Goal: Task Accomplishment & Management: Complete application form

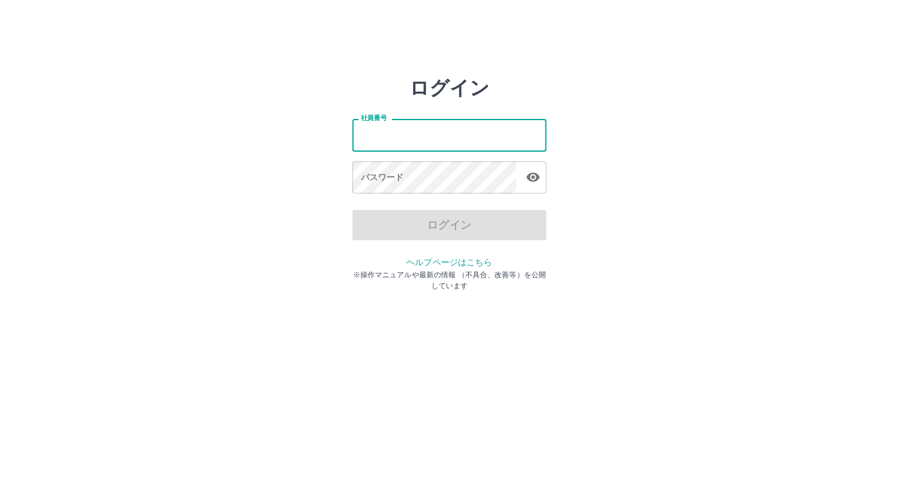
type input "*******"
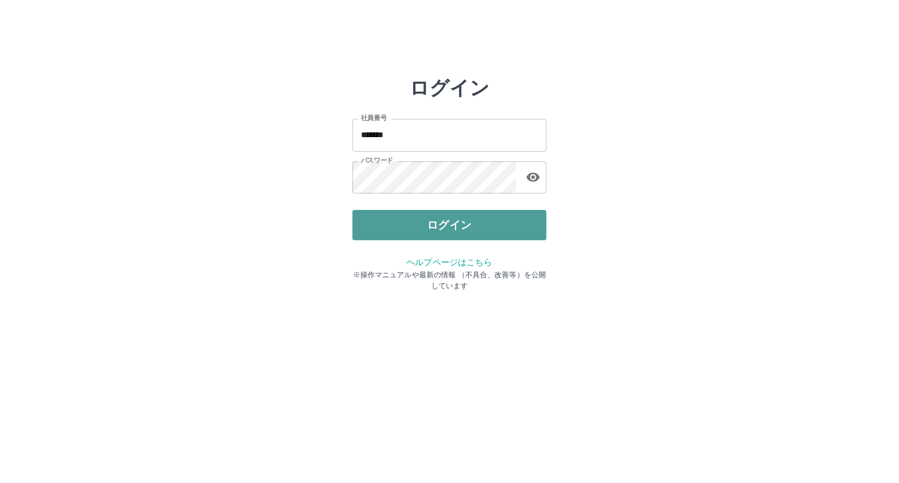
click at [402, 211] on button "ログイン" at bounding box center [450, 225] width 194 height 30
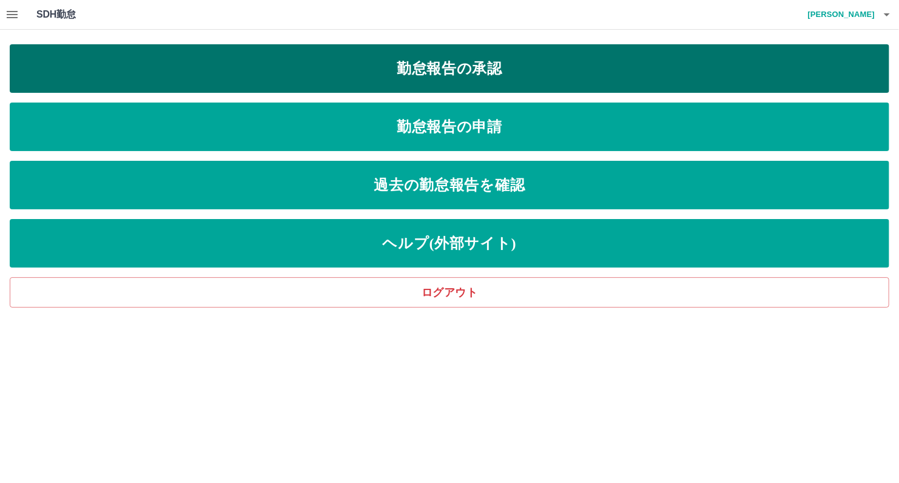
click at [486, 55] on link "勤怠報告の承認" at bounding box center [450, 68] width 880 height 49
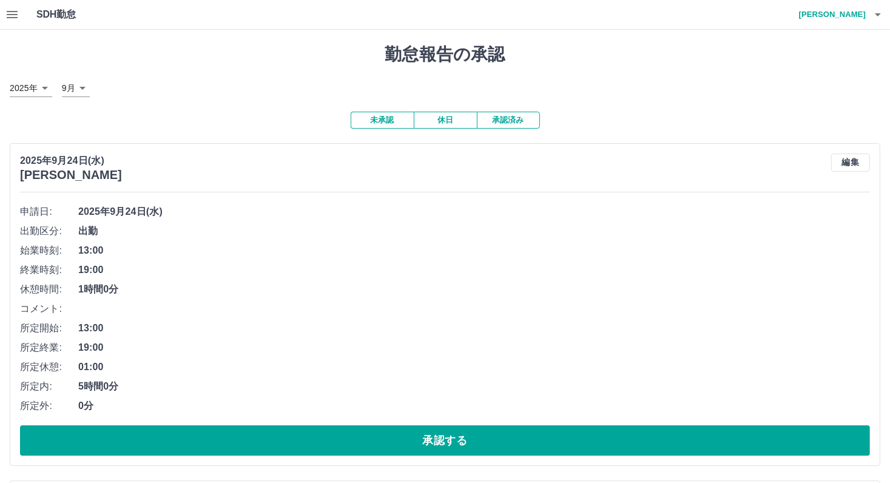
scroll to position [121, 0]
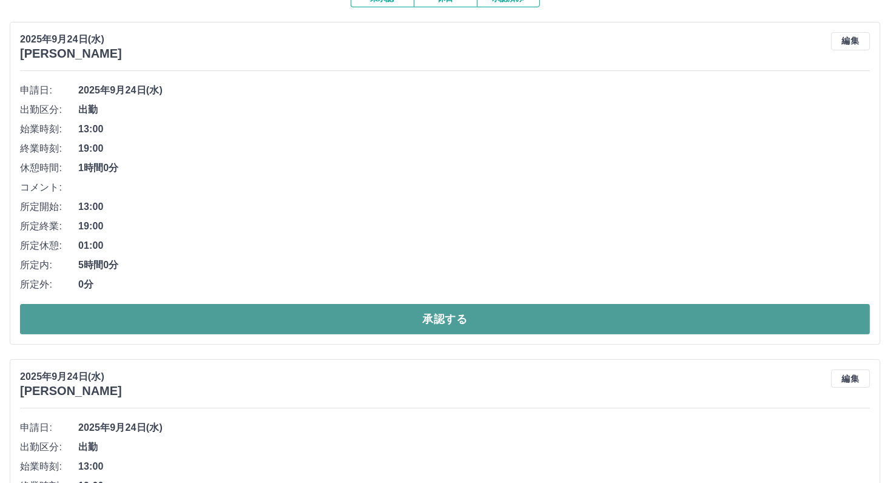
click at [269, 325] on button "承認する" at bounding box center [445, 319] width 850 height 30
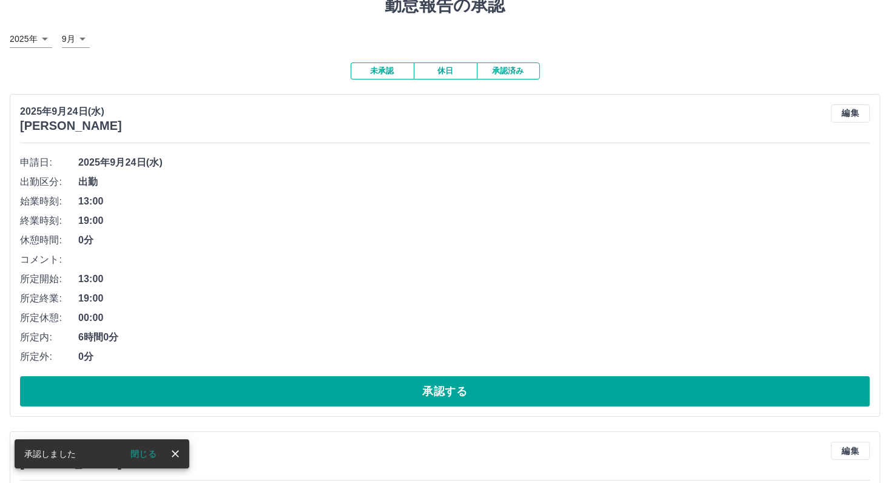
scroll to position [0, 0]
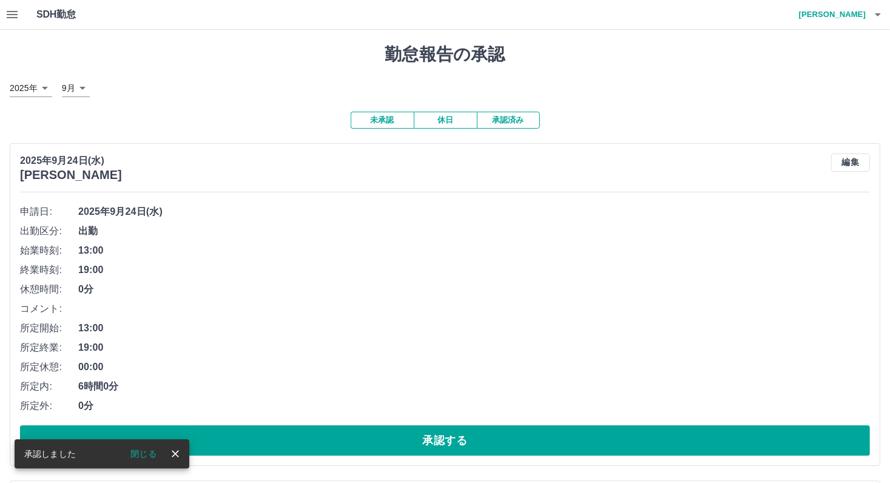
click at [527, 123] on button "承認済み" at bounding box center [508, 120] width 63 height 17
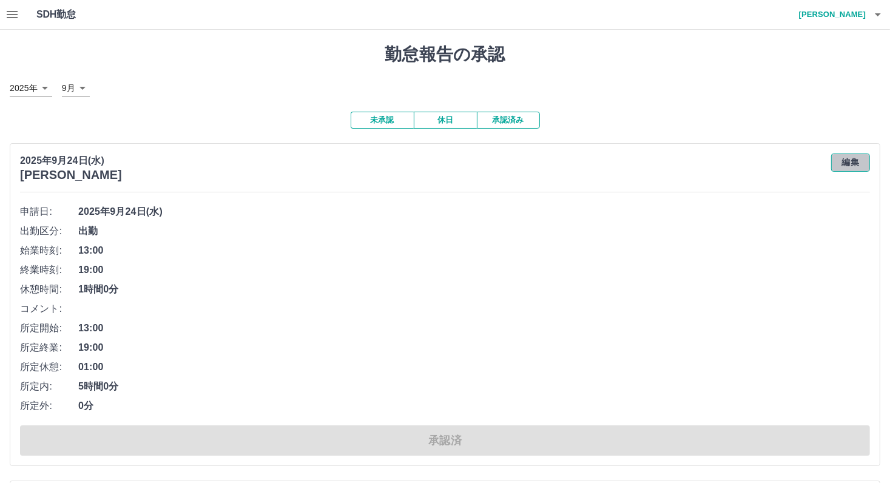
click at [860, 161] on button "編集" at bounding box center [850, 163] width 39 height 18
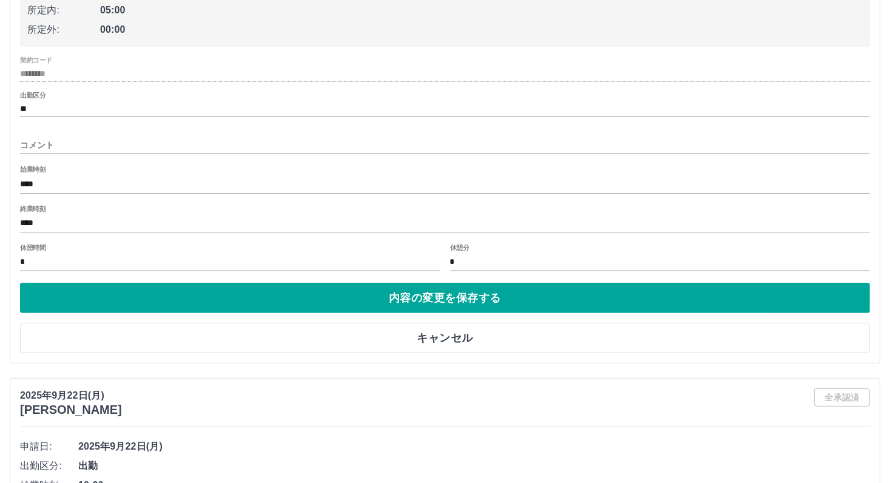
scroll to position [303, 0]
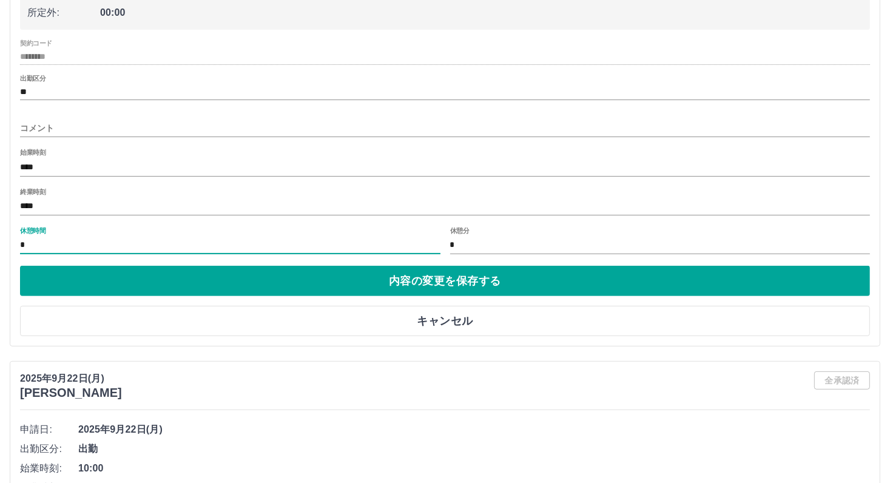
drag, startPoint x: 32, startPoint y: 242, endPoint x: 0, endPoint y: 227, distance: 35.6
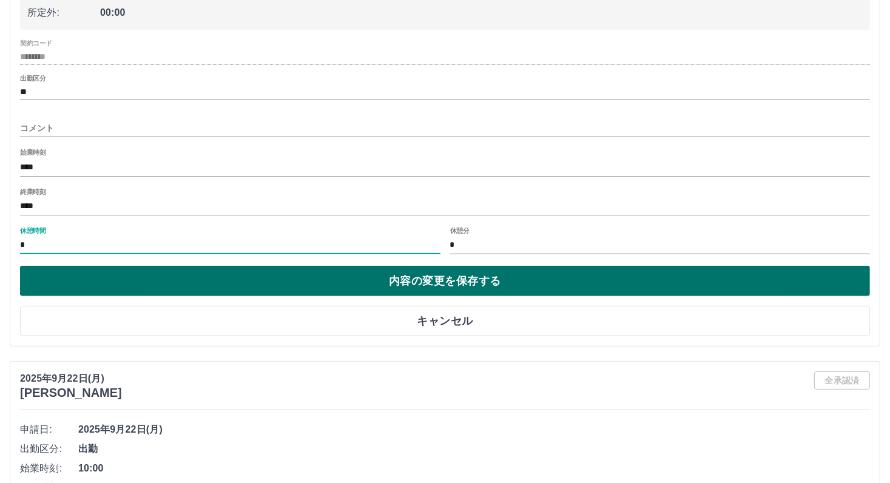
type input "*"
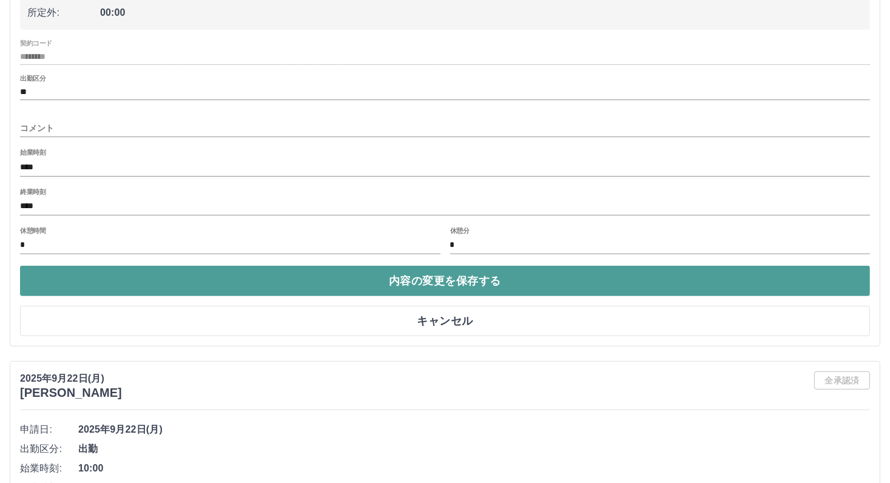
click at [404, 288] on button "内容の変更を保存する" at bounding box center [445, 281] width 850 height 30
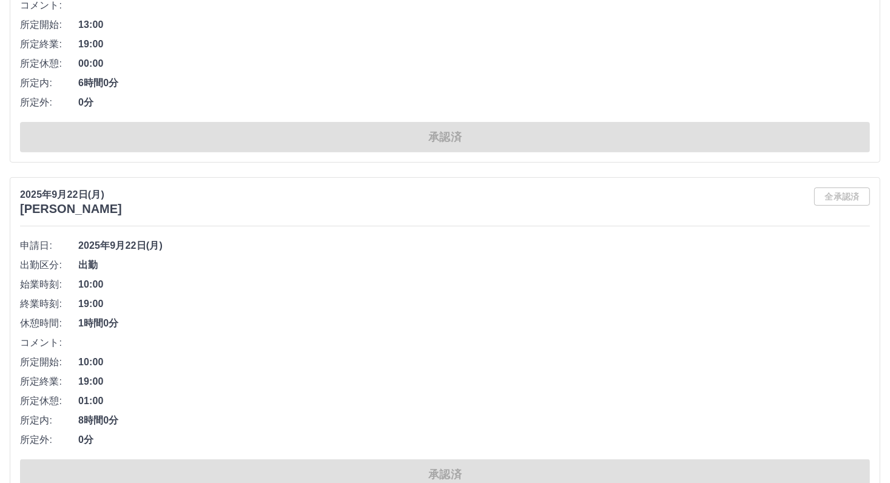
scroll to position [0, 0]
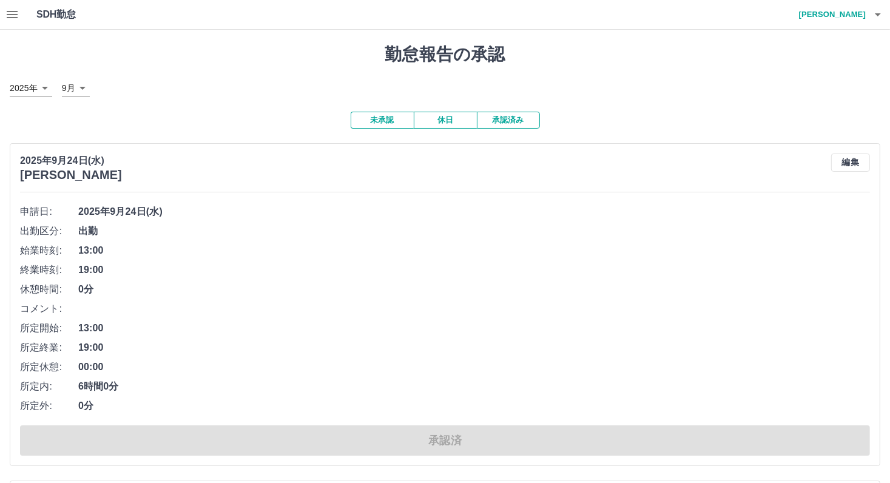
click at [396, 124] on button "未承認" at bounding box center [382, 120] width 63 height 17
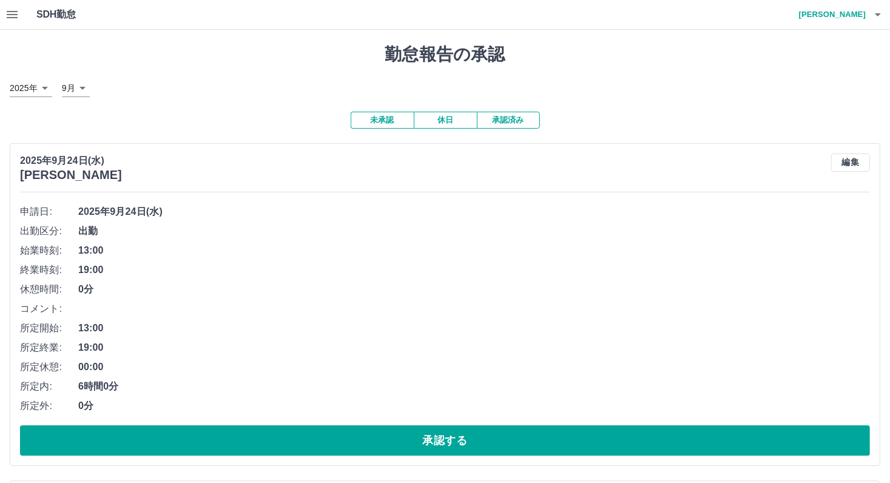
click at [519, 123] on button "承認済み" at bounding box center [508, 120] width 63 height 17
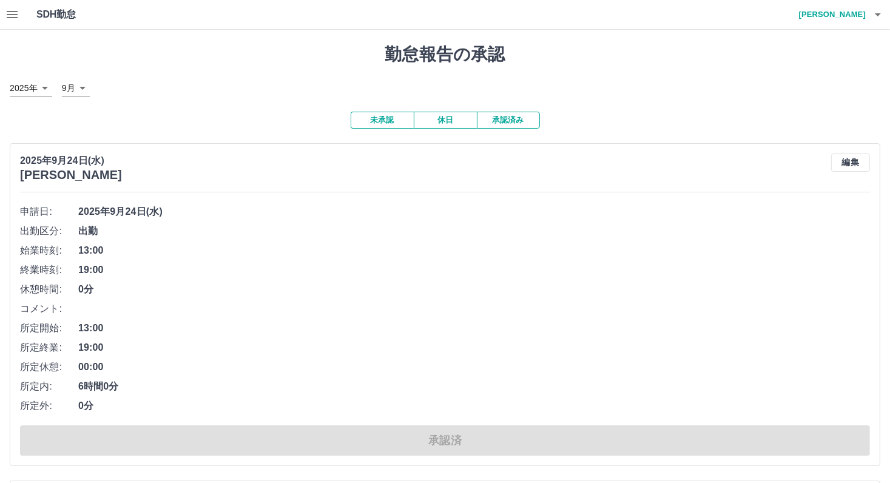
click at [395, 120] on button "未承認" at bounding box center [382, 120] width 63 height 17
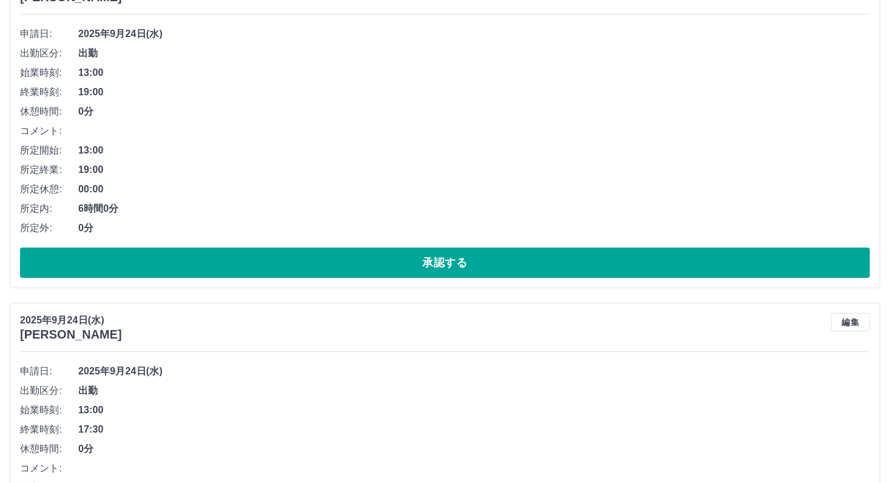
scroll to position [182, 0]
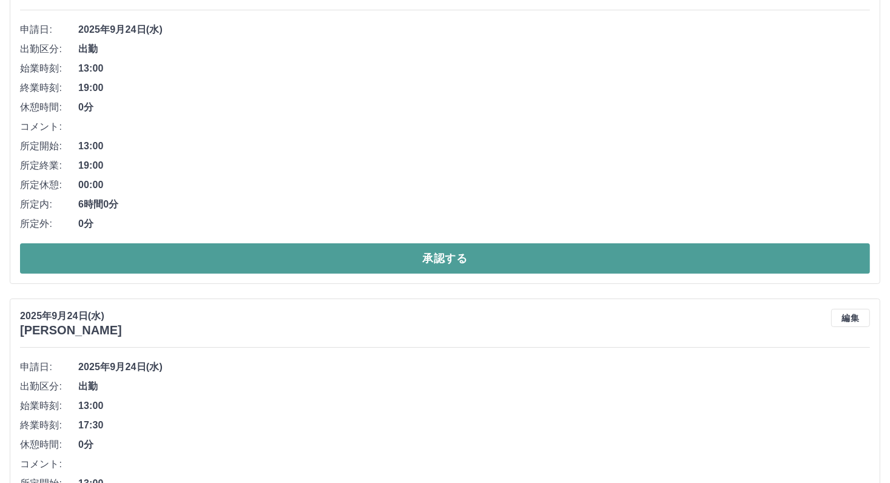
click at [238, 257] on button "承認する" at bounding box center [445, 258] width 850 height 30
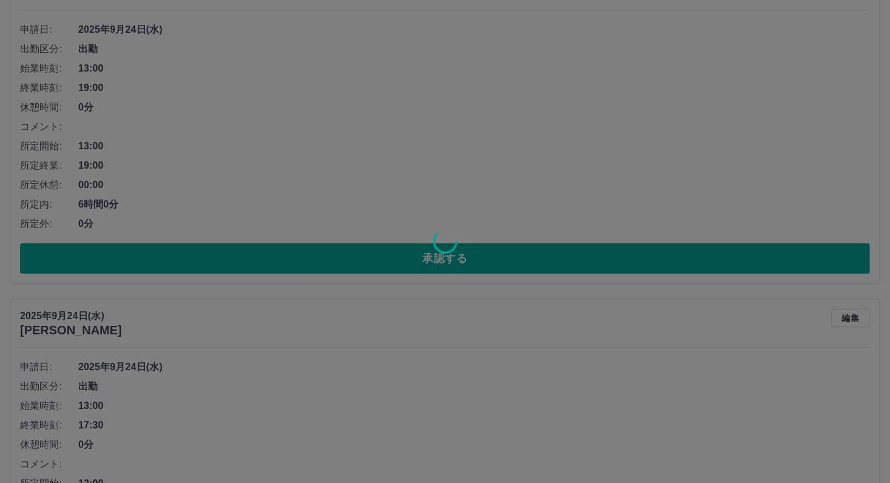
scroll to position [0, 0]
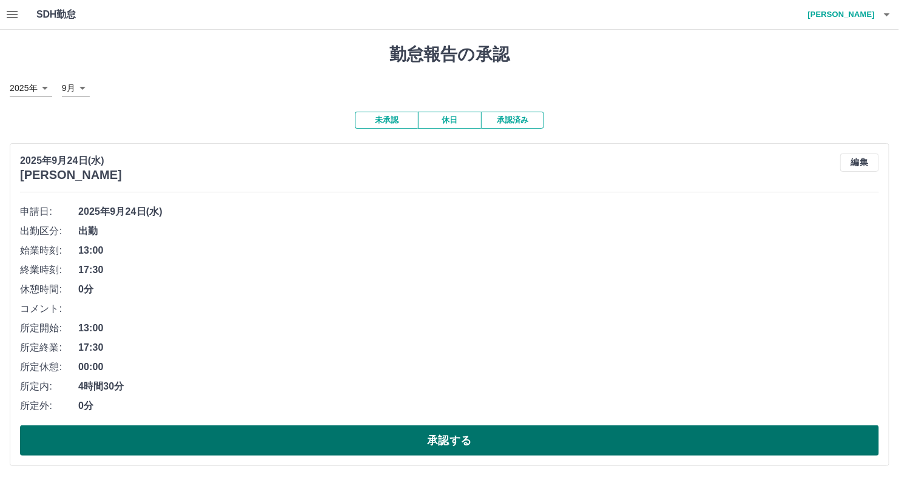
click at [390, 444] on button "承認する" at bounding box center [449, 440] width 859 height 30
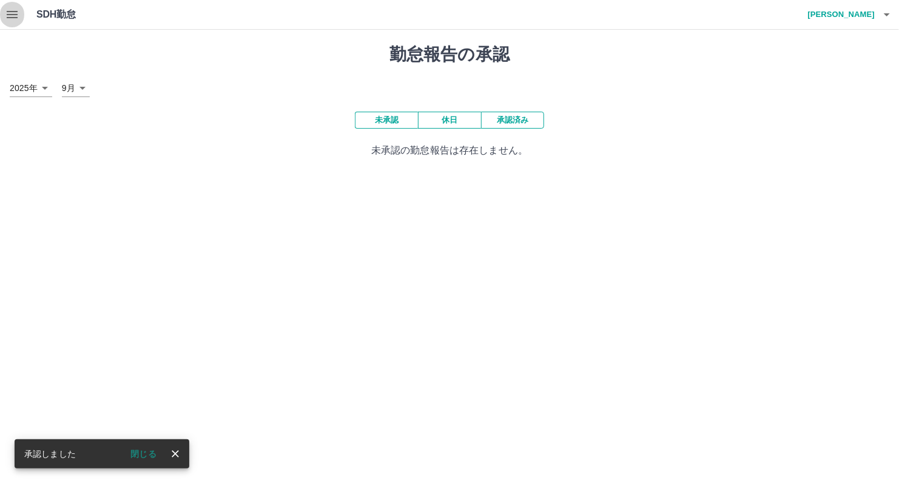
click at [9, 12] on icon "button" at bounding box center [12, 14] width 11 height 7
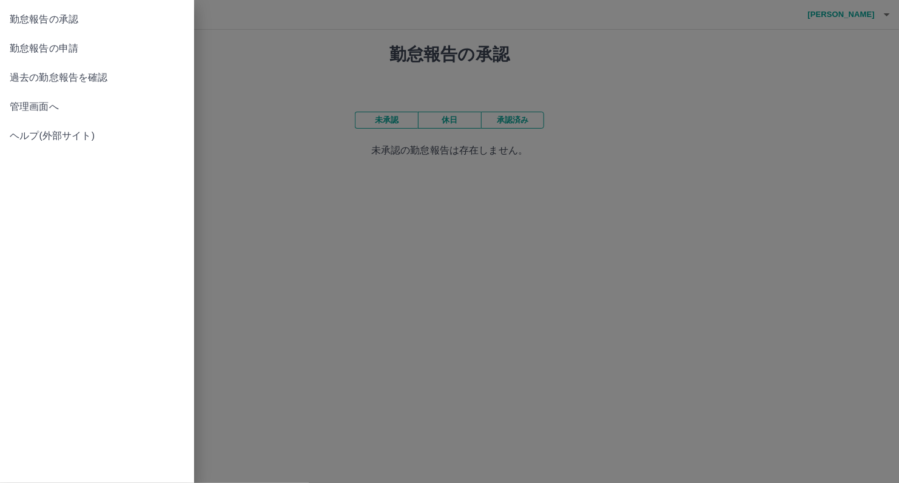
click at [86, 46] on span "勤怠報告の申請" at bounding box center [97, 48] width 175 height 15
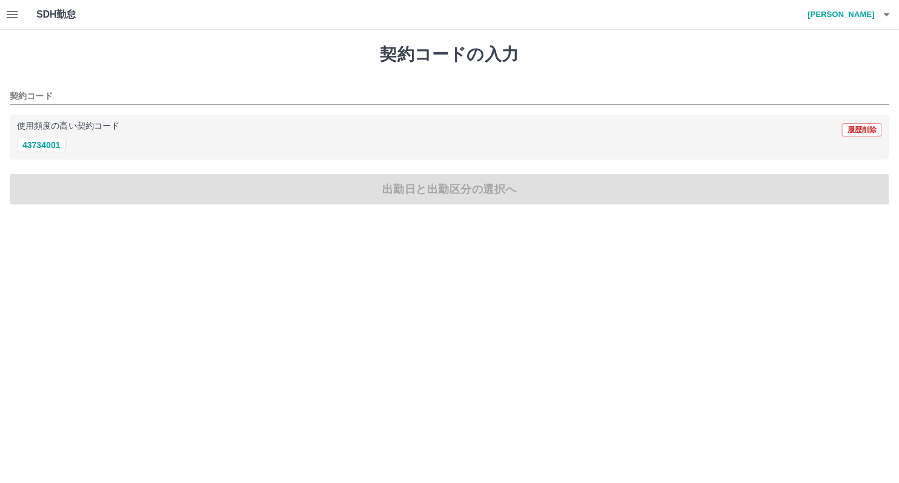
click at [47, 153] on div "使用頻度の高い契約コード 履歴削除 43734001" at bounding box center [450, 138] width 880 height 46
click at [56, 141] on button "43734001" at bounding box center [41, 145] width 49 height 15
type input "********"
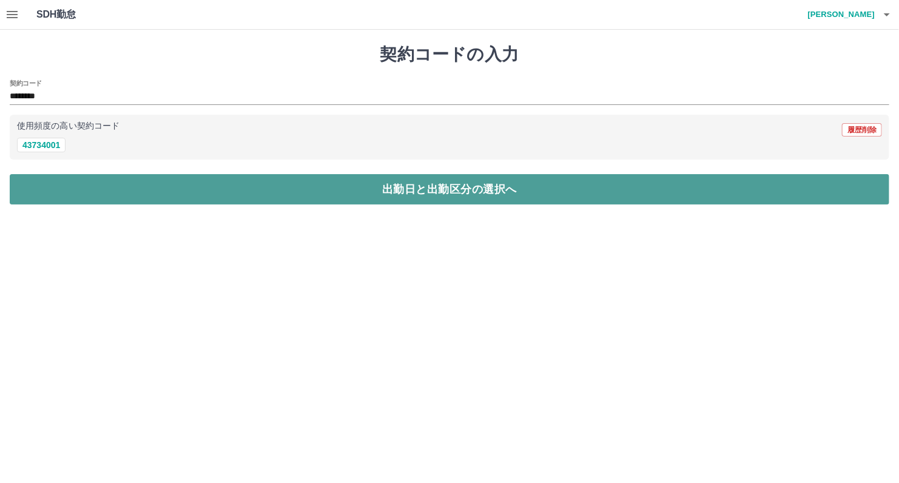
click at [108, 183] on button "出勤日と出勤区分の選択へ" at bounding box center [450, 189] width 880 height 30
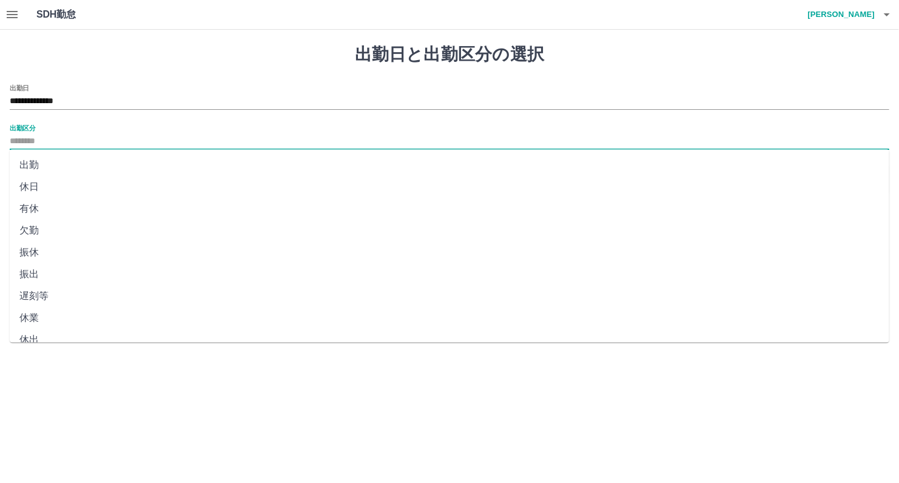
click at [81, 144] on input "出勤区分" at bounding box center [450, 141] width 880 height 15
click at [55, 164] on li "出勤" at bounding box center [450, 165] width 880 height 22
type input "**"
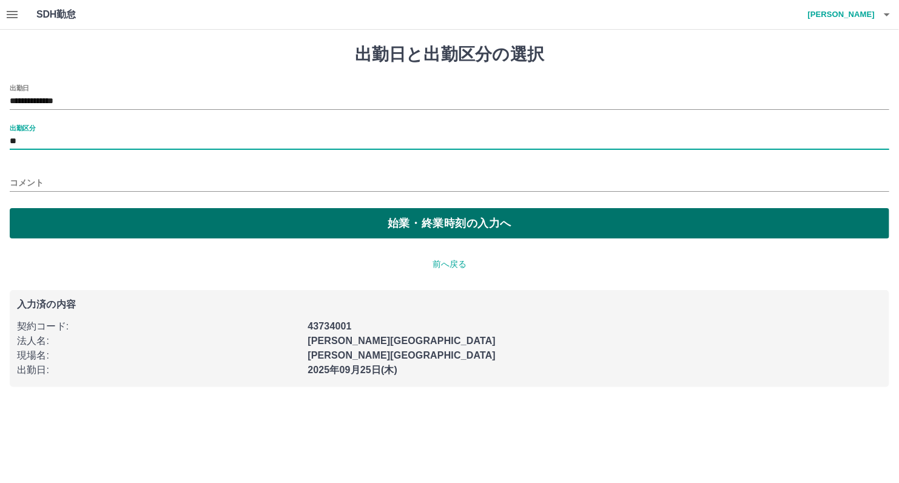
click at [78, 209] on button "始業・終業時刻の入力へ" at bounding box center [450, 223] width 880 height 30
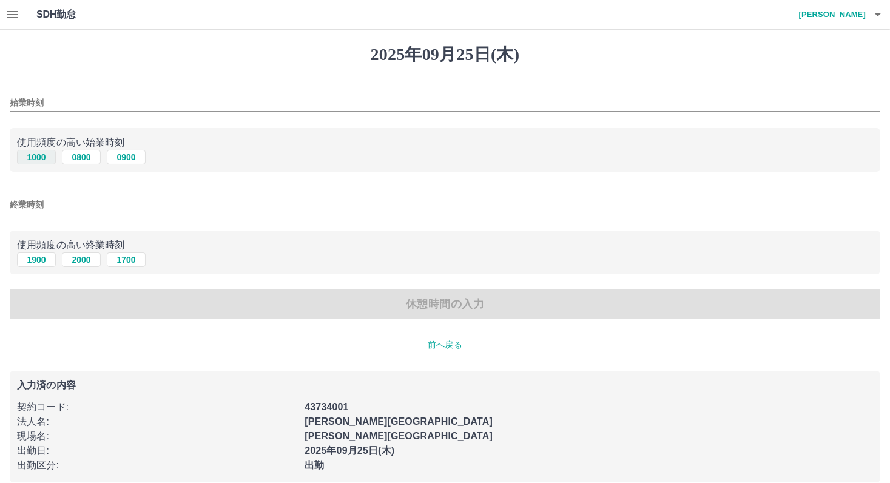
click at [29, 155] on button "1000" at bounding box center [36, 157] width 39 height 15
type input "****"
click at [22, 259] on button "1900" at bounding box center [36, 259] width 39 height 15
type input "****"
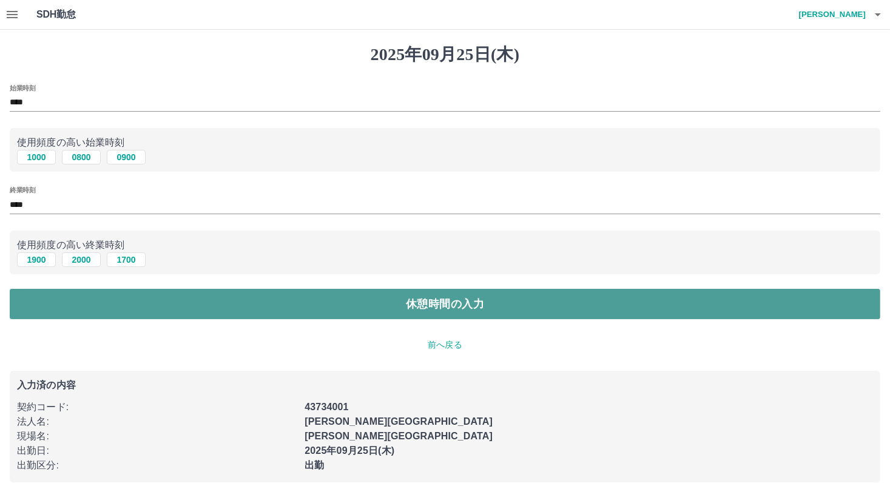
click at [105, 305] on button "休憩時間の入力" at bounding box center [445, 304] width 871 height 30
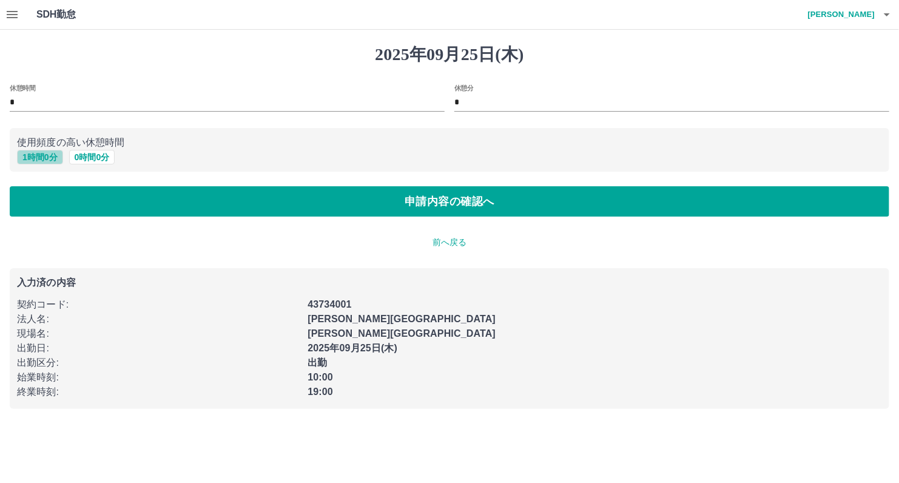
click at [43, 161] on button "1 時間 0 分" at bounding box center [40, 157] width 46 height 15
type input "*"
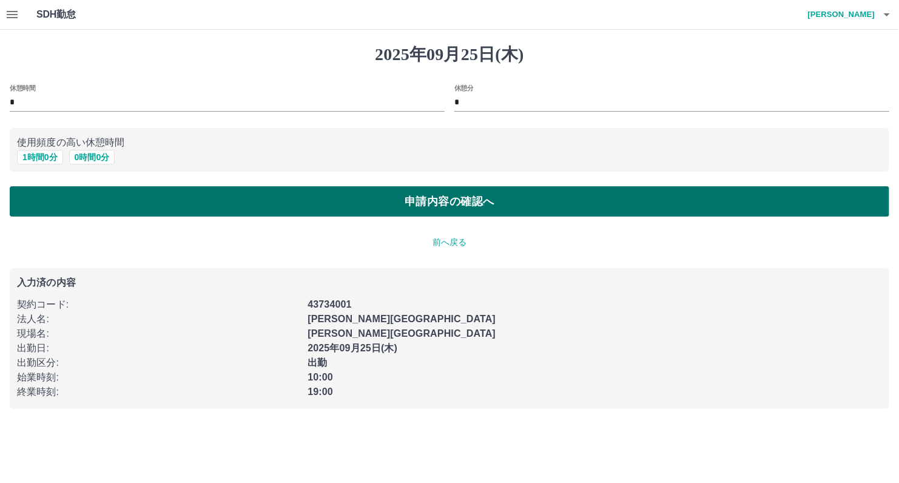
click at [70, 192] on button "申請内容の確認へ" at bounding box center [450, 201] width 880 height 30
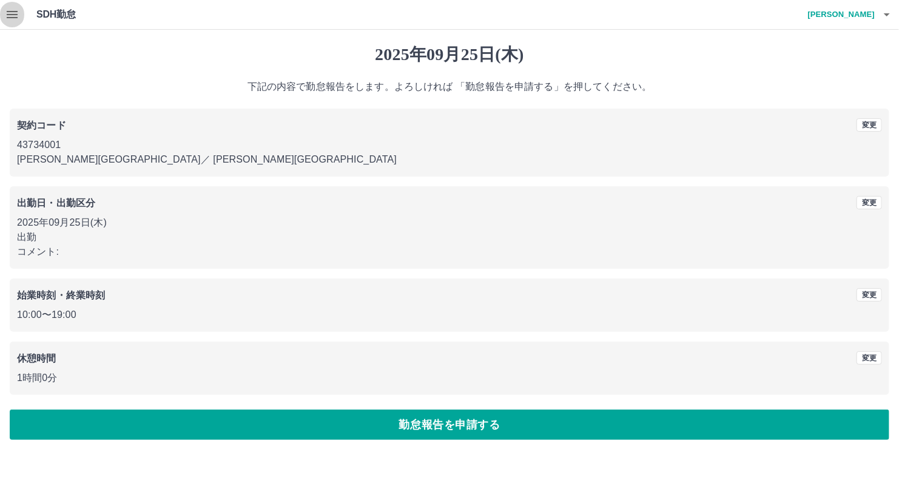
click at [12, 13] on icon "button" at bounding box center [12, 14] width 15 height 15
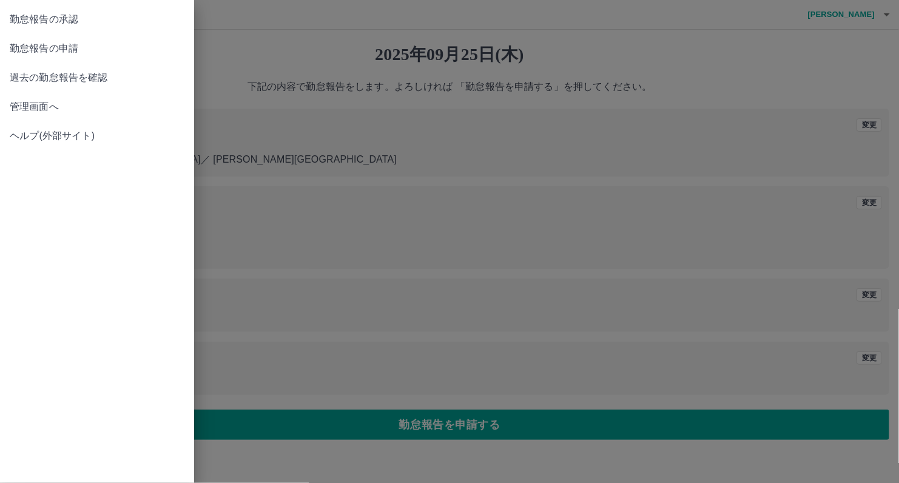
click at [12, 13] on span "勤怠報告の承認" at bounding box center [97, 19] width 175 height 15
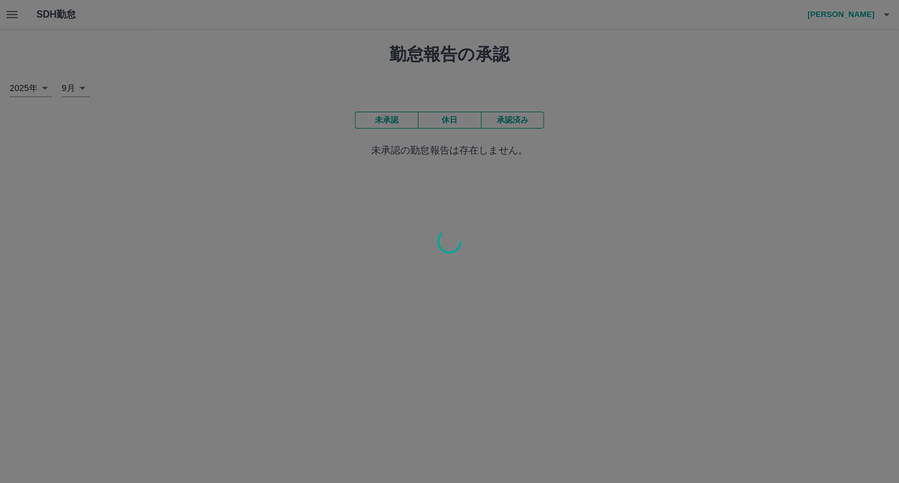
click at [12, 13] on div at bounding box center [449, 241] width 899 height 483
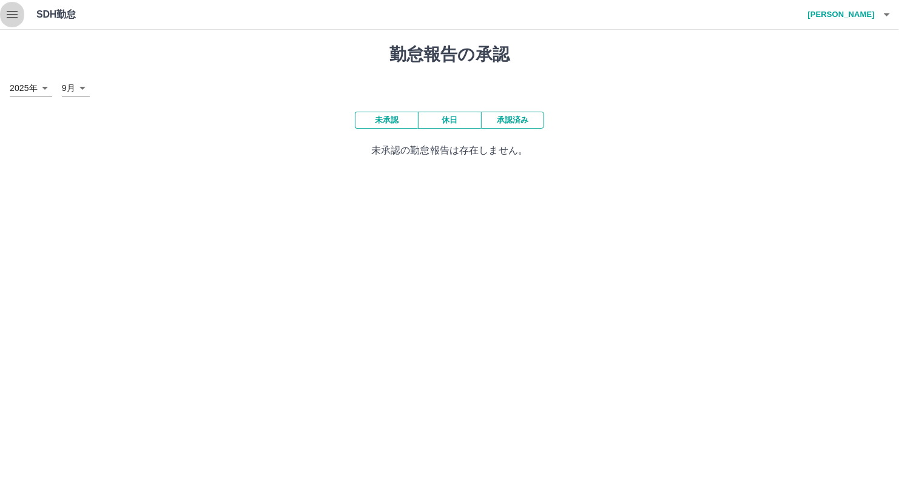
click at [18, 11] on icon "button" at bounding box center [12, 14] width 15 height 15
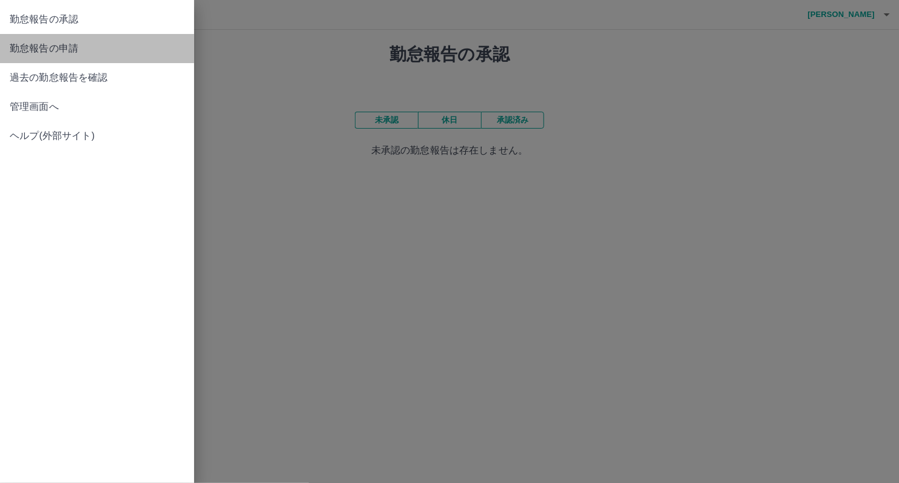
click at [49, 46] on span "勤怠報告の申請" at bounding box center [97, 48] width 175 height 15
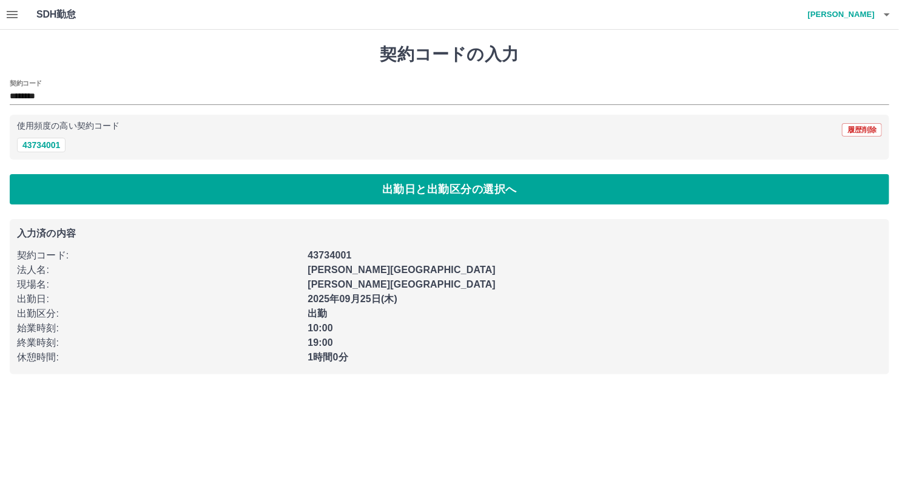
click at [12, 14] on icon "button" at bounding box center [12, 14] width 11 height 7
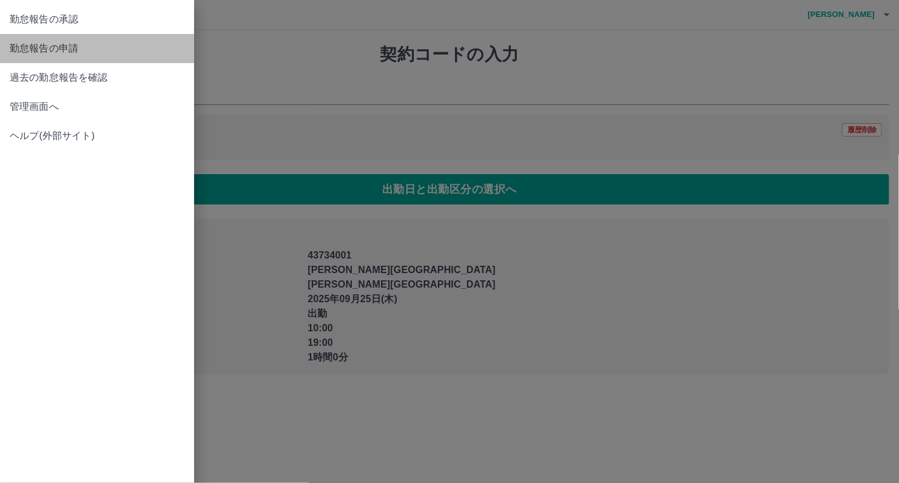
click at [65, 54] on span "勤怠報告の申請" at bounding box center [97, 48] width 175 height 15
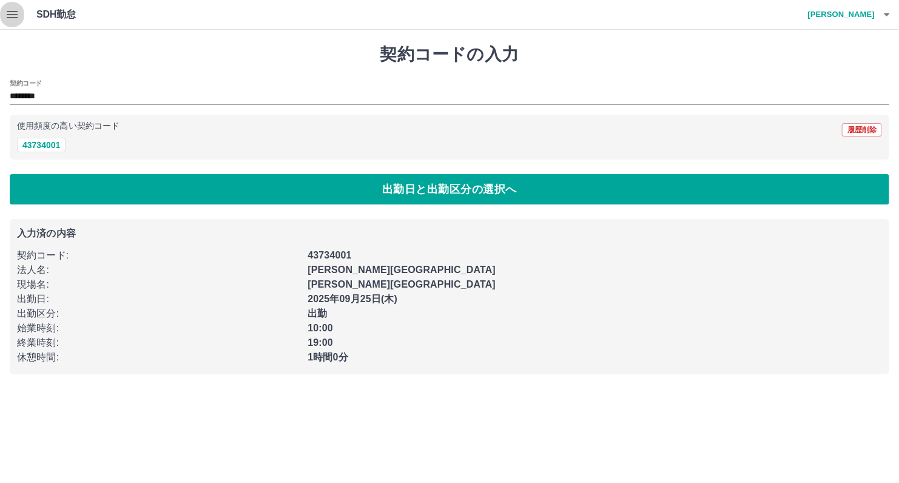
click at [5, 7] on button "button" at bounding box center [12, 14] width 24 height 29
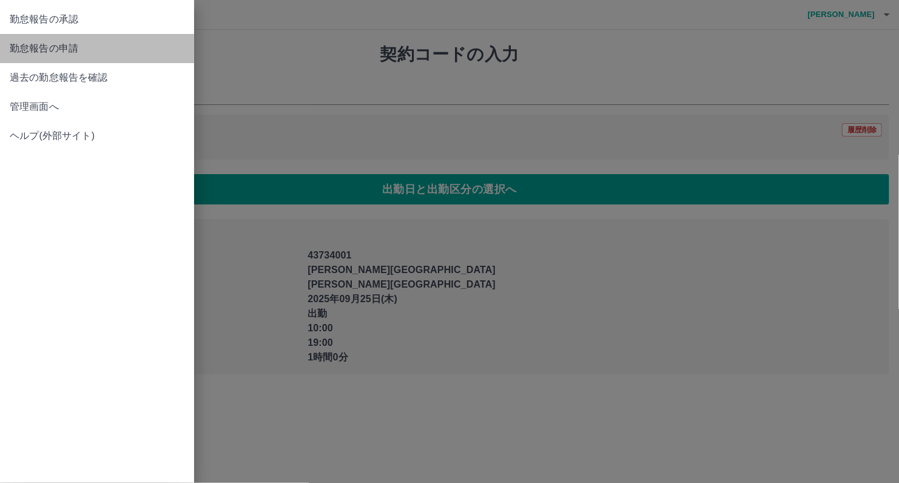
click at [73, 48] on span "勤怠報告の申請" at bounding box center [97, 48] width 175 height 15
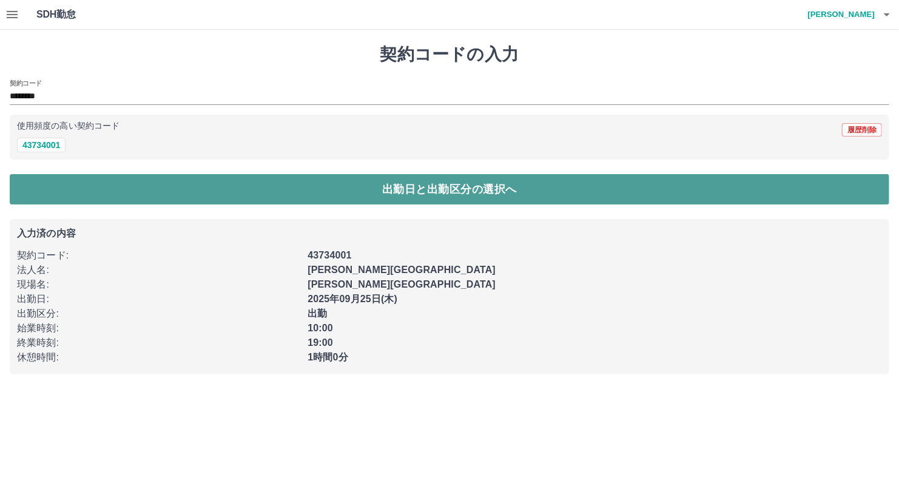
click at [181, 196] on button "出勤日と出勤区分の選択へ" at bounding box center [450, 189] width 880 height 30
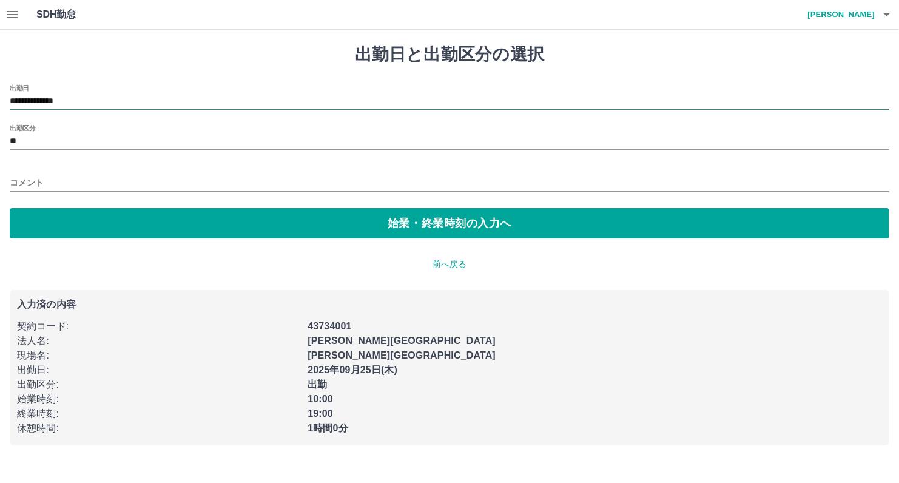
click at [112, 96] on input "**********" at bounding box center [450, 101] width 880 height 15
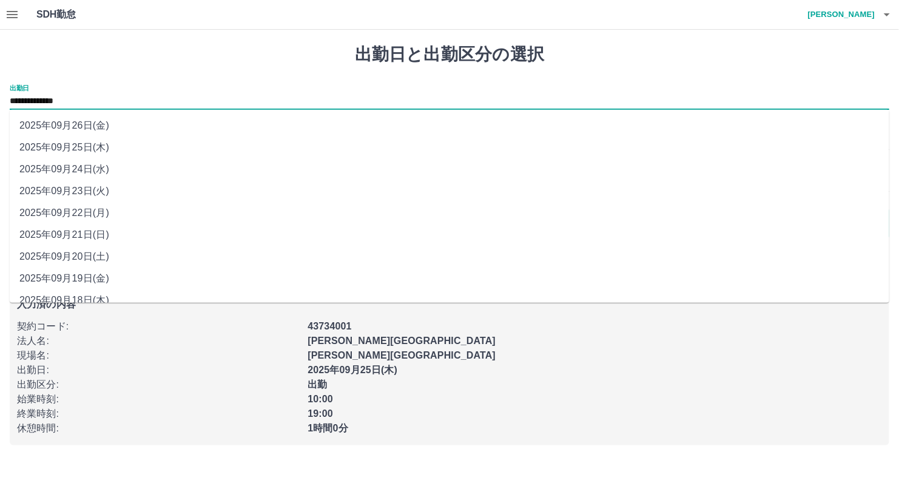
click at [97, 170] on li "2025年09月24日(水)" at bounding box center [450, 169] width 880 height 22
type input "**********"
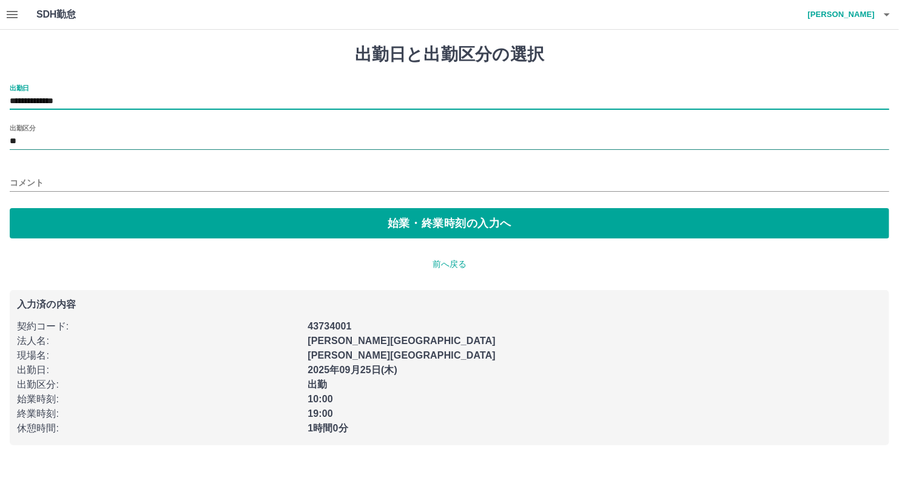
click at [56, 138] on input "**" at bounding box center [450, 141] width 880 height 15
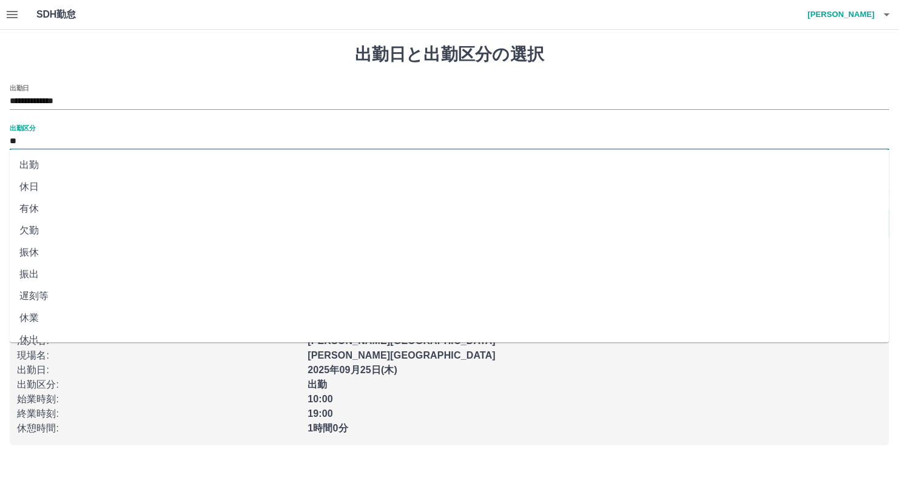
click at [41, 205] on li "有休" at bounding box center [450, 209] width 880 height 22
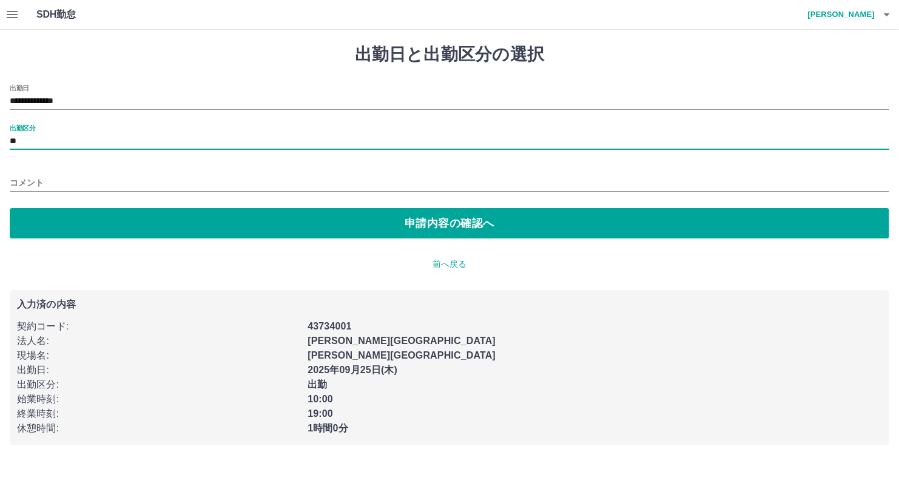
type input "**"
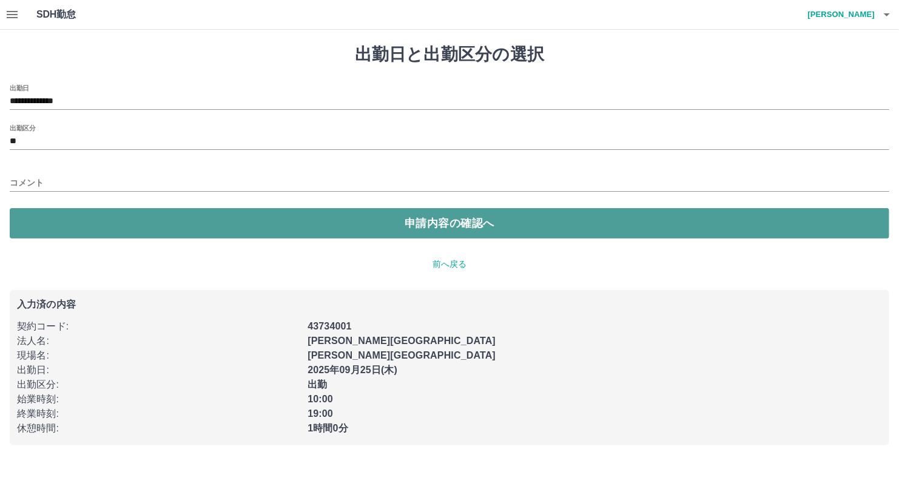
click at [135, 218] on button "申請内容の確認へ" at bounding box center [450, 223] width 880 height 30
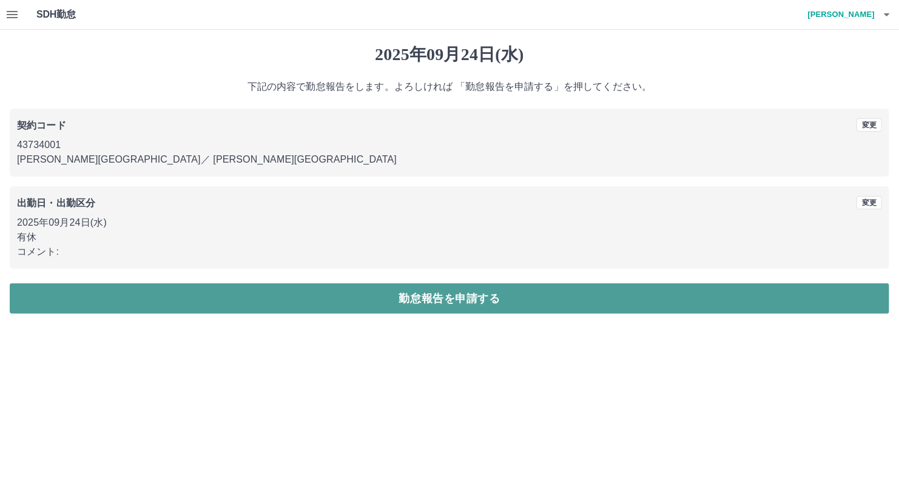
click at [204, 291] on button "勤怠報告を申請する" at bounding box center [450, 298] width 880 height 30
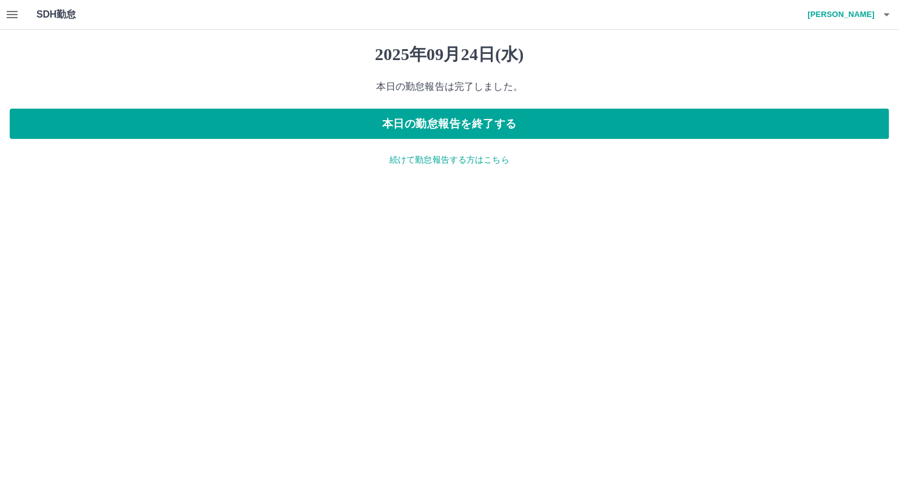
click at [410, 162] on p "続けて勤怠報告する方はこちら" at bounding box center [450, 160] width 880 height 13
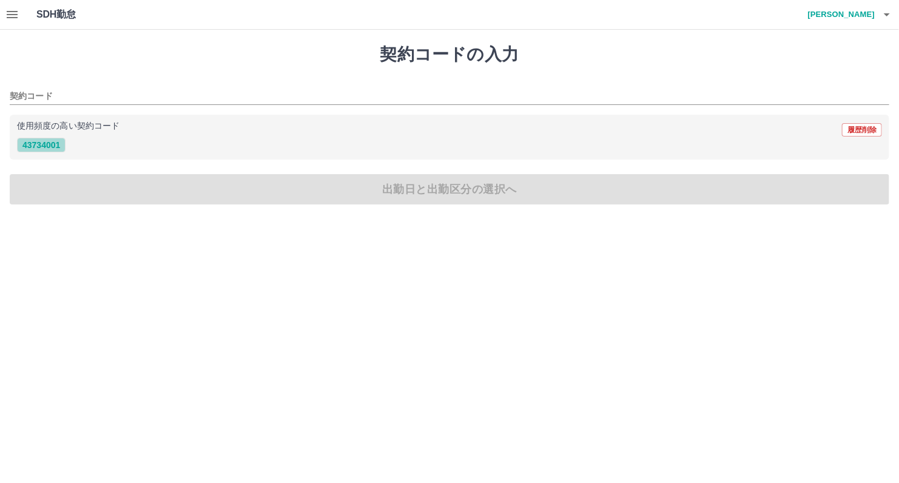
click at [36, 141] on button "43734001" at bounding box center [41, 145] width 49 height 15
type input "********"
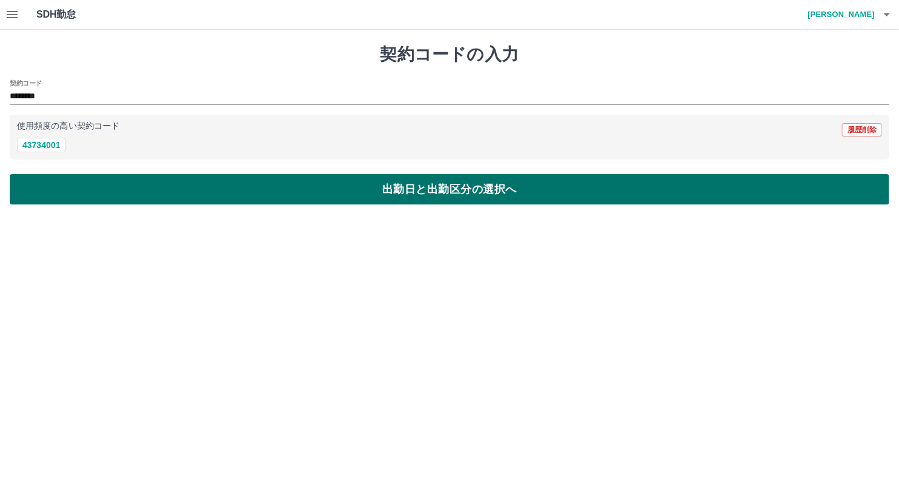
click at [66, 181] on button "出勤日と出勤区分の選択へ" at bounding box center [450, 189] width 880 height 30
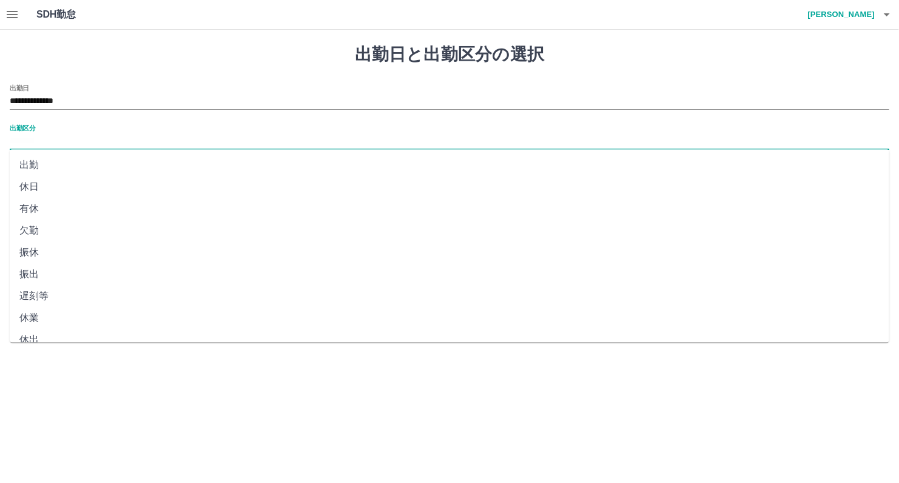
click at [29, 142] on input "出勤区分" at bounding box center [450, 141] width 880 height 15
click at [37, 160] on li "出勤" at bounding box center [450, 165] width 880 height 22
type input "**"
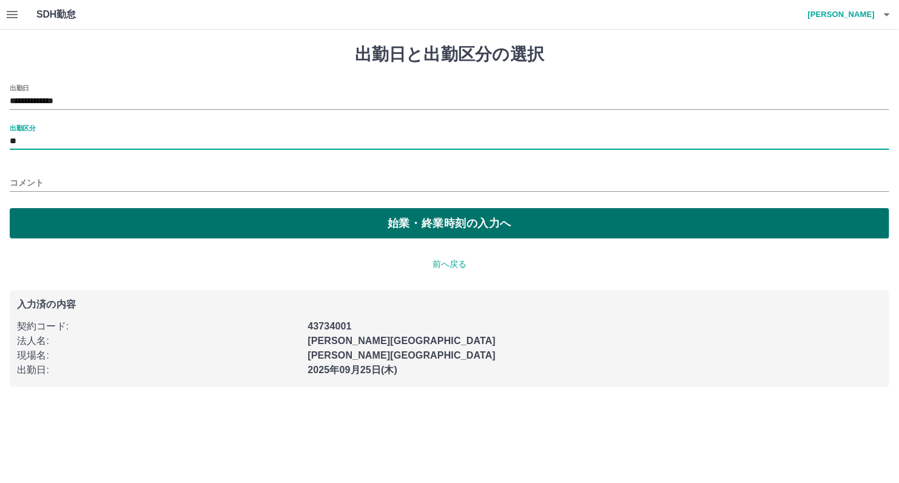
click at [80, 214] on button "始業・終業時刻の入力へ" at bounding box center [450, 223] width 880 height 30
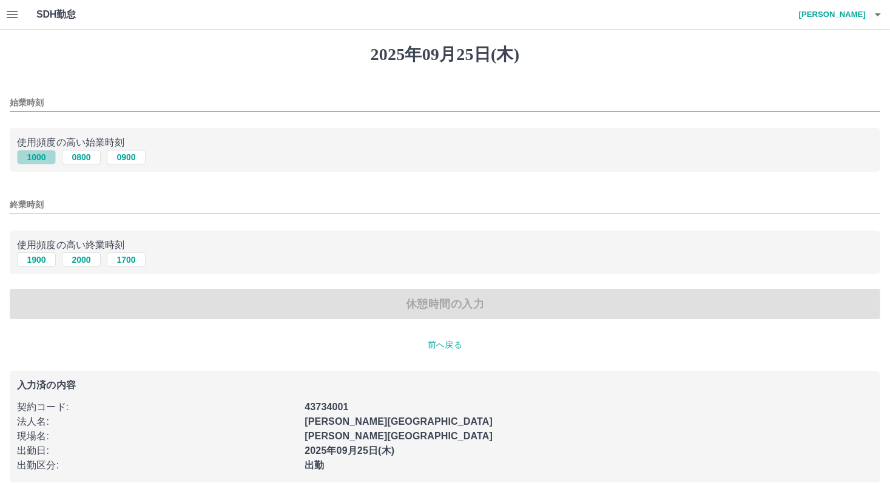
click at [47, 154] on button "1000" at bounding box center [36, 157] width 39 height 15
type input "****"
click at [36, 262] on button "1900" at bounding box center [36, 259] width 39 height 15
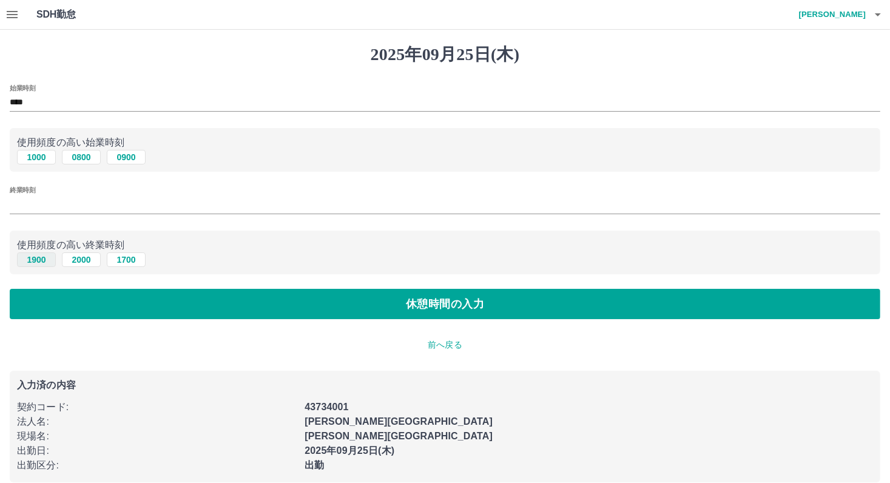
type input "****"
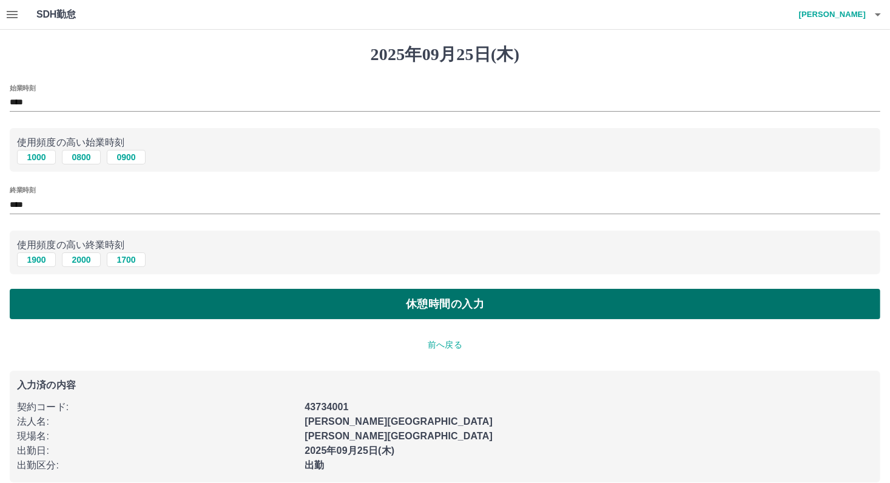
click at [291, 316] on button "休憩時間の入力" at bounding box center [445, 304] width 871 height 30
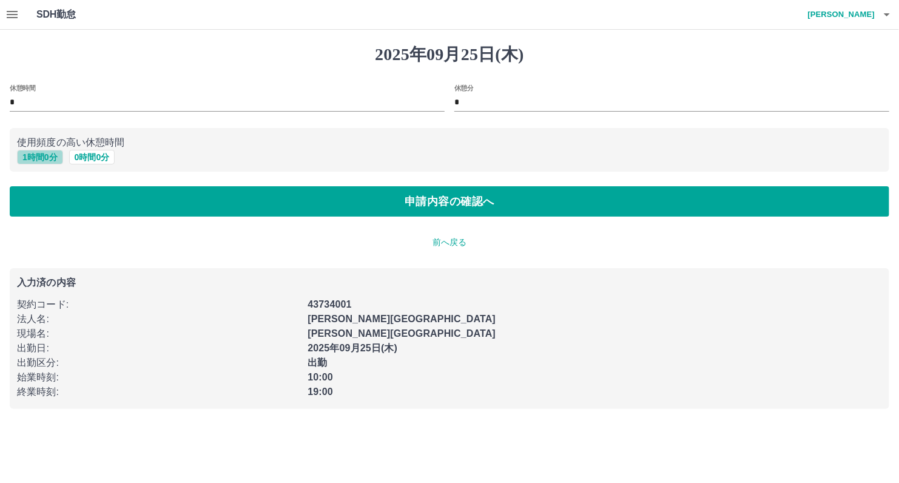
click at [33, 157] on button "1 時間 0 分" at bounding box center [40, 157] width 46 height 15
type input "*"
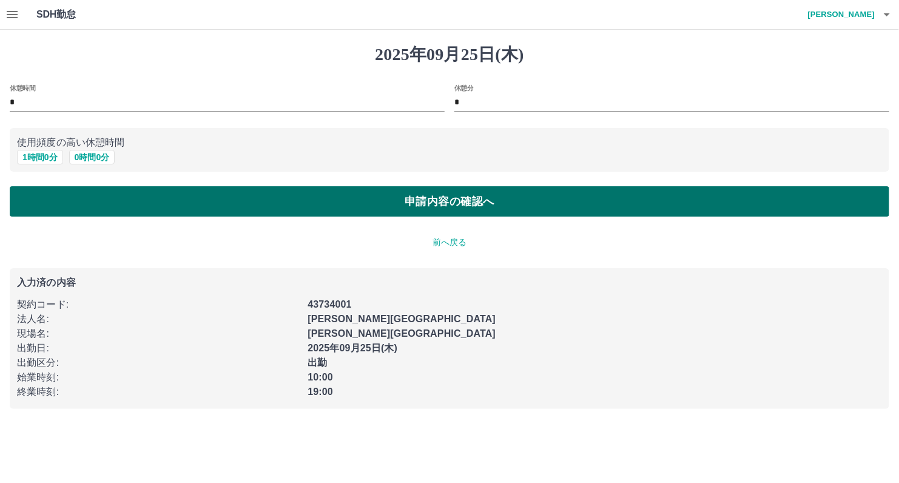
click at [214, 196] on button "申請内容の確認へ" at bounding box center [450, 201] width 880 height 30
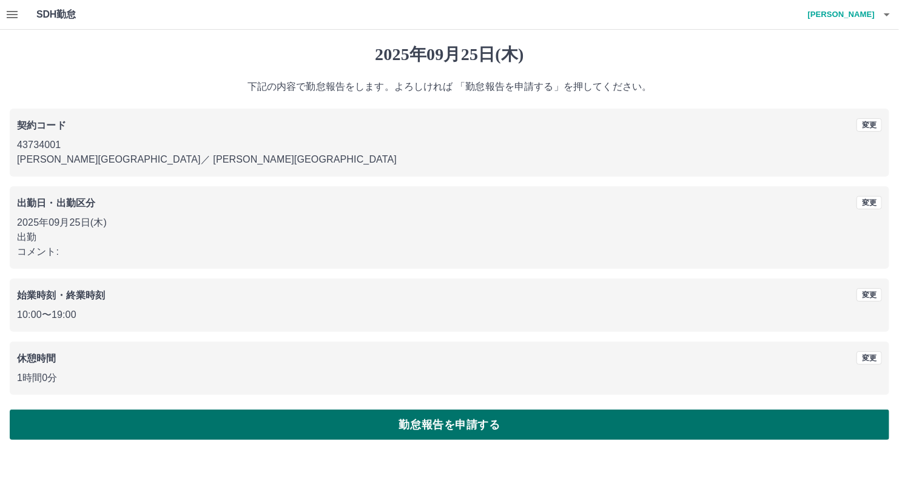
click at [439, 418] on button "勤怠報告を申請する" at bounding box center [450, 425] width 880 height 30
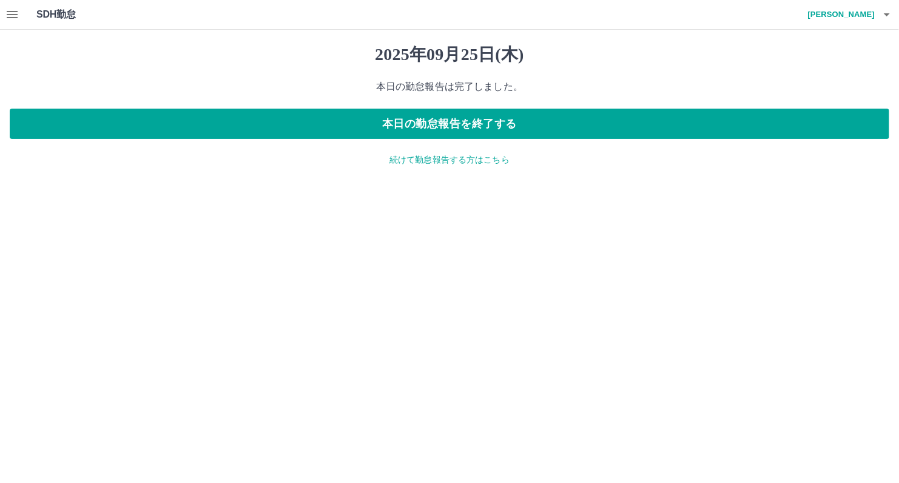
click at [8, 13] on icon "button" at bounding box center [12, 14] width 15 height 15
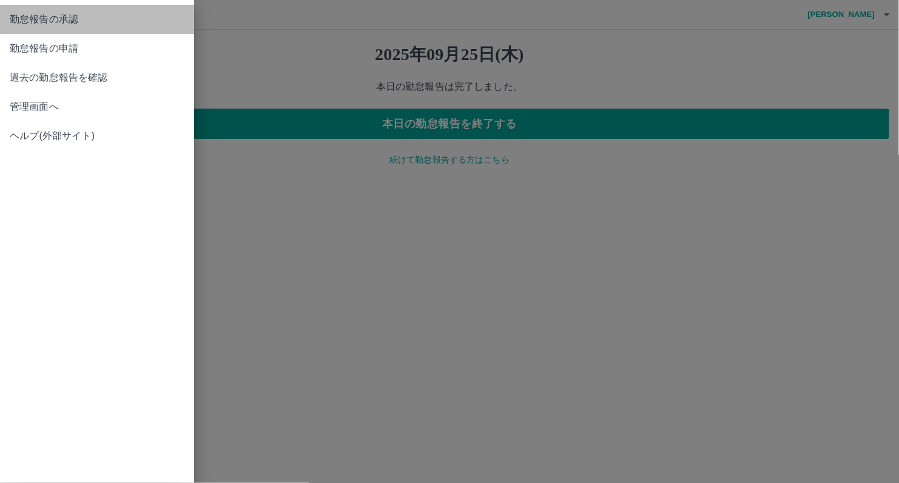
click at [90, 21] on span "勤怠報告の承認" at bounding box center [97, 19] width 175 height 15
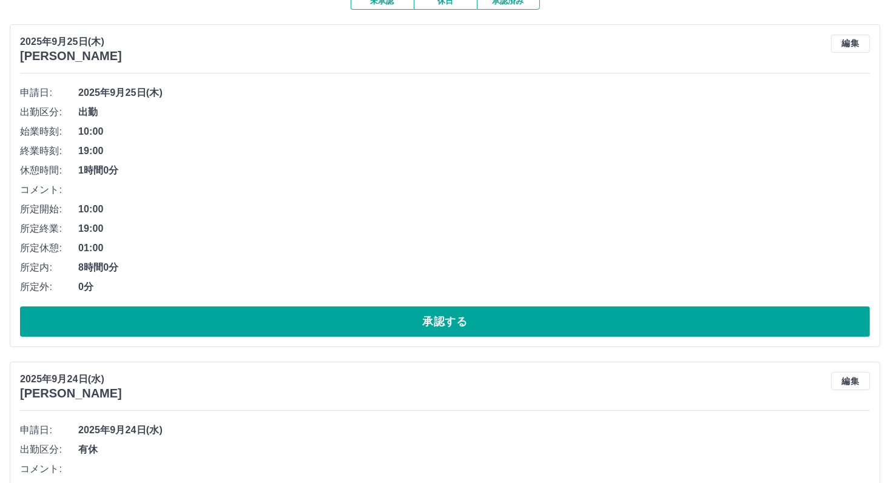
scroll to position [277, 0]
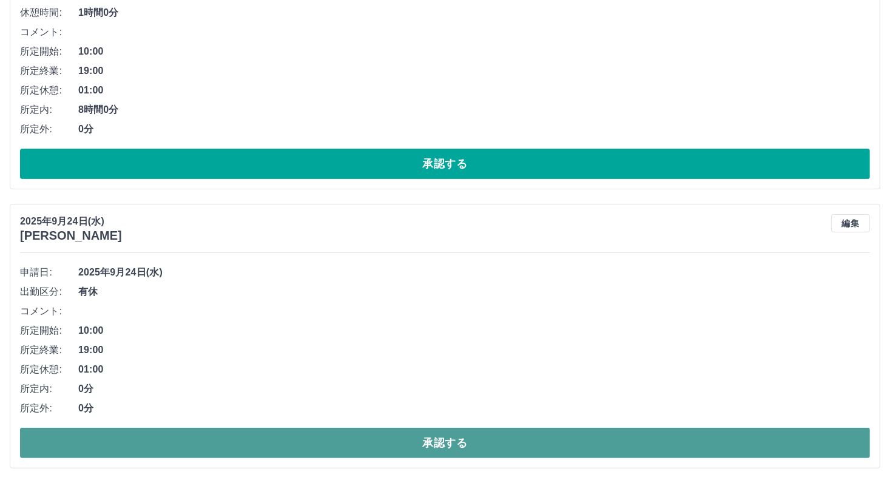
click at [392, 442] on button "承認する" at bounding box center [445, 443] width 850 height 30
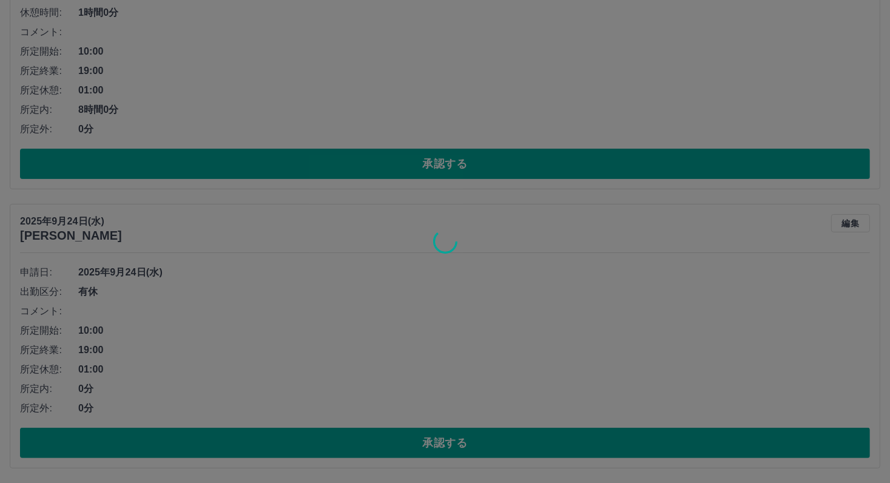
scroll to position [0, 0]
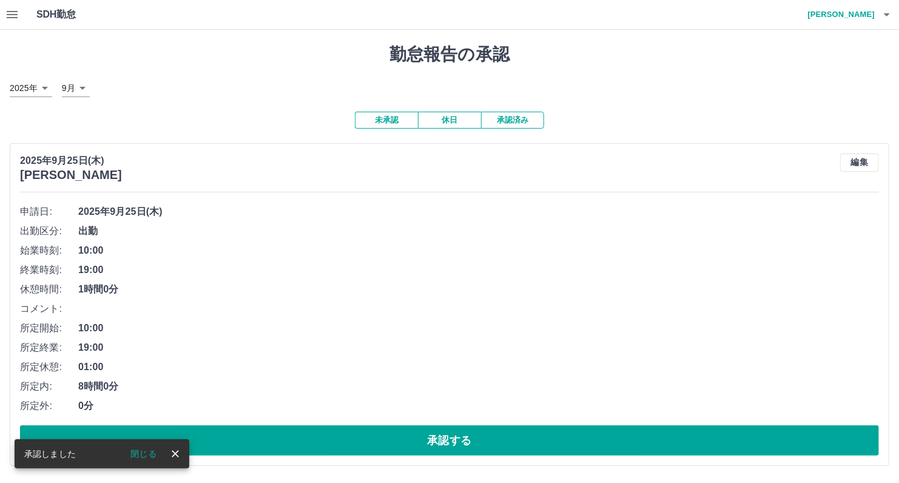
click at [505, 118] on button "承認済み" at bounding box center [512, 120] width 63 height 17
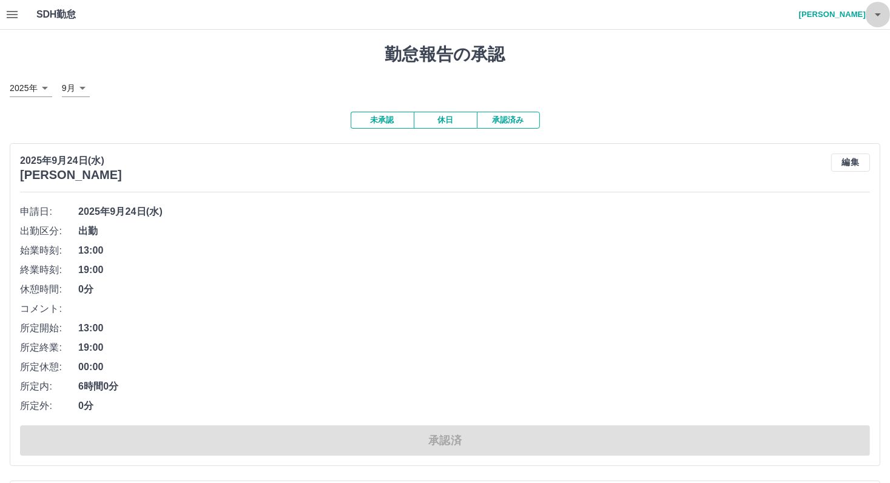
click at [878, 15] on icon "button" at bounding box center [878, 14] width 6 height 3
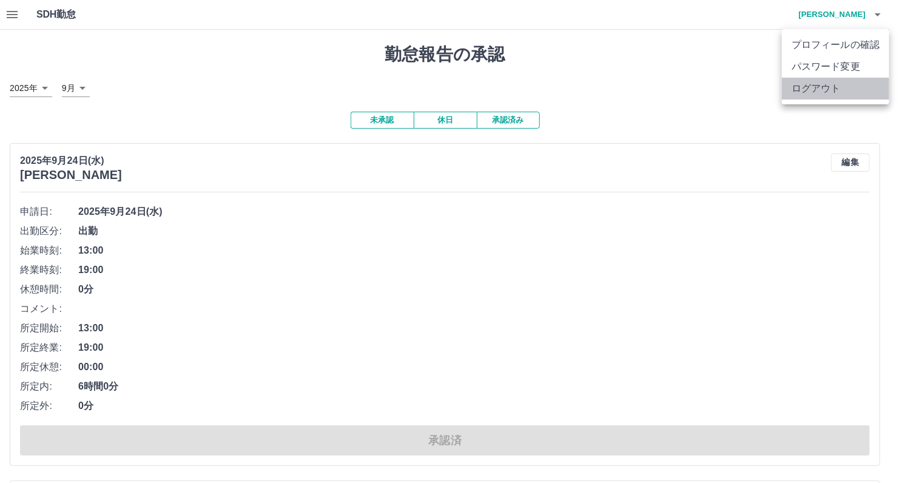
click at [828, 89] on li "ログアウト" at bounding box center [835, 89] width 107 height 22
